Goal: Task Accomplishment & Management: Manage account settings

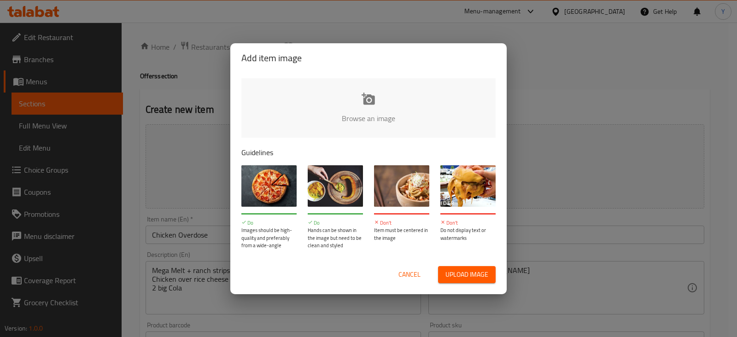
scroll to position [18, 0]
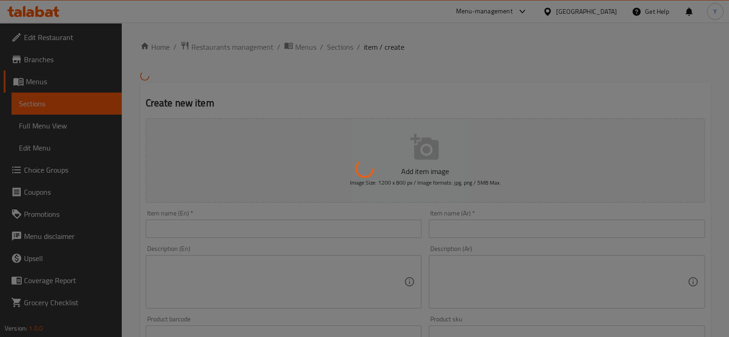
click at [224, 52] on div at bounding box center [364, 168] width 729 height 337
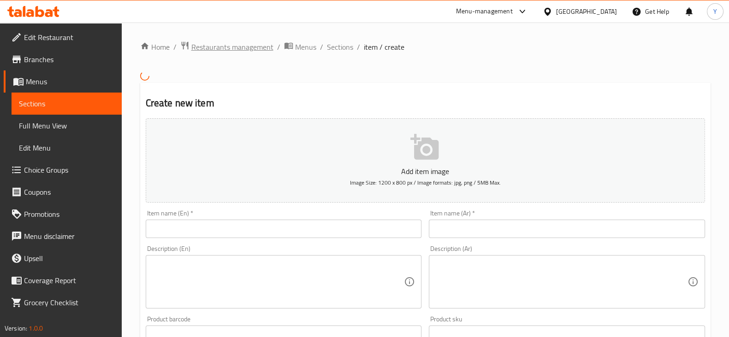
click at [208, 45] on span "Restaurants management" at bounding box center [232, 46] width 82 height 11
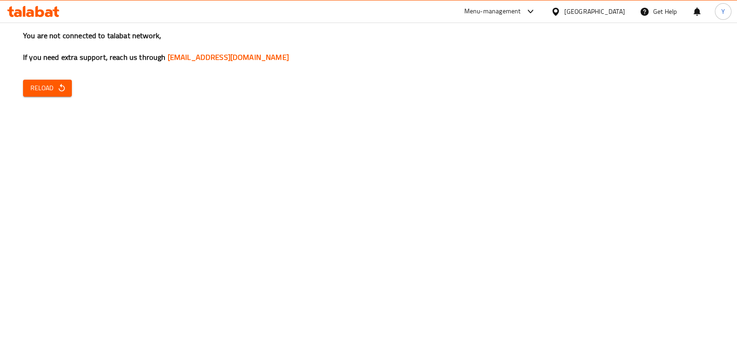
click at [67, 82] on button "Reload" at bounding box center [47, 88] width 49 height 17
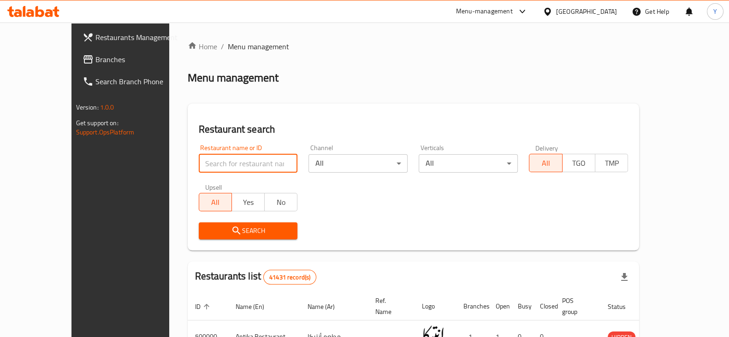
click at [212, 172] on input "search" at bounding box center [248, 163] width 99 height 18
type input "crepe land"
click at [231, 234] on icon "submit" at bounding box center [236, 230] width 11 height 11
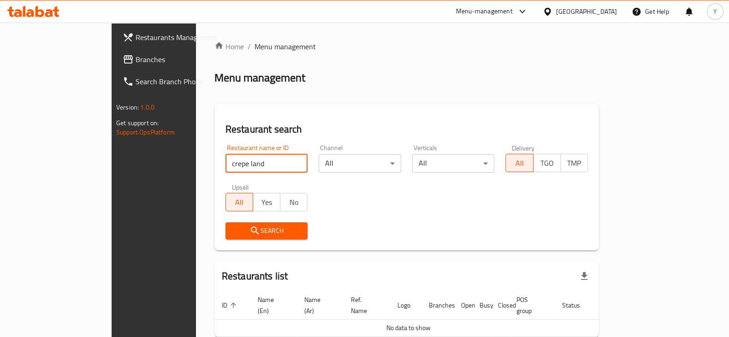
drag, startPoint x: 201, startPoint y: 163, endPoint x: 128, endPoint y: 154, distance: 73.3
click at [196, 154] on div "Home / Menu management Menu management Restaurant search Restaurant name or ID …" at bounding box center [406, 205] width 421 height 365
type input "649142"
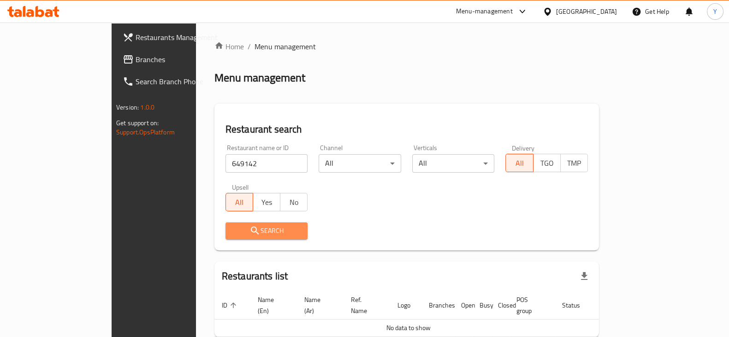
click at [233, 231] on span "Search" at bounding box center [267, 231] width 68 height 12
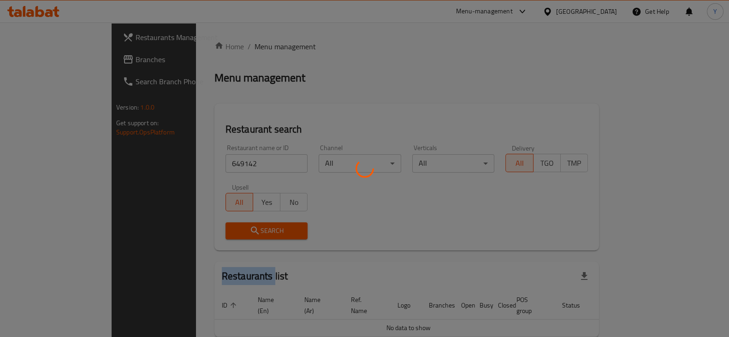
click at [212, 231] on div at bounding box center [364, 168] width 729 height 337
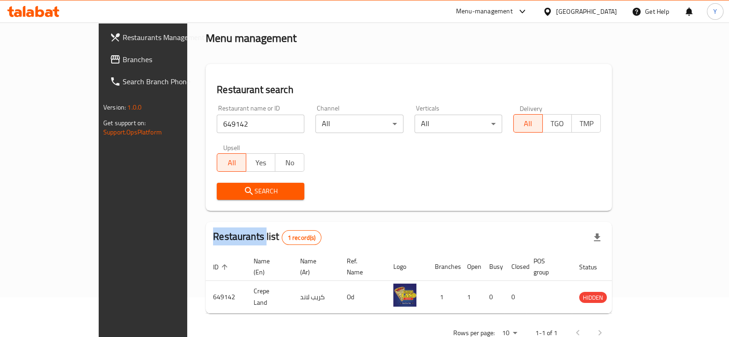
scroll to position [55, 0]
